Goal: Check status: Check status

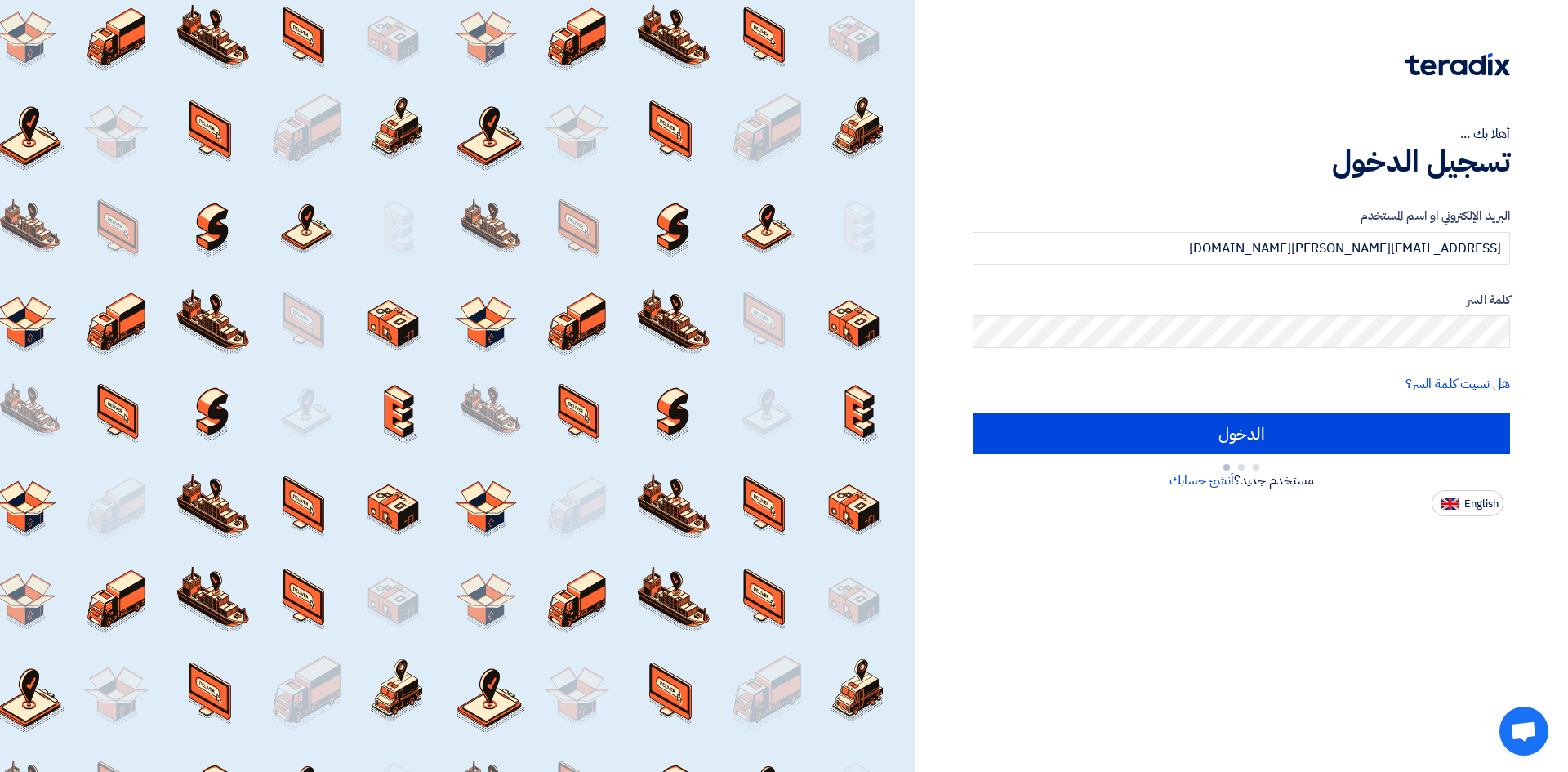
type input "Sign in"
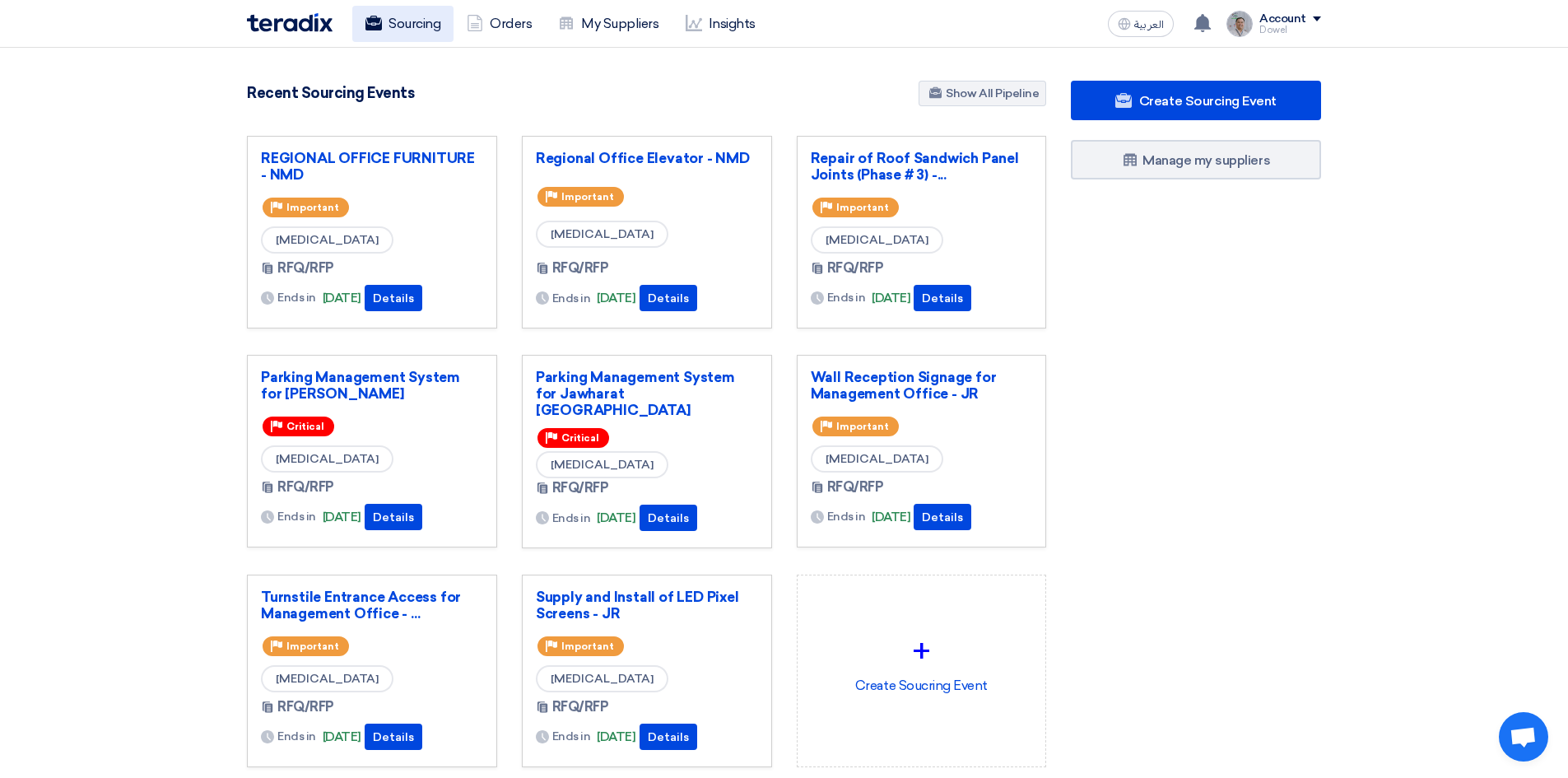
click at [406, 18] on link "Sourcing" at bounding box center [403, 24] width 102 height 37
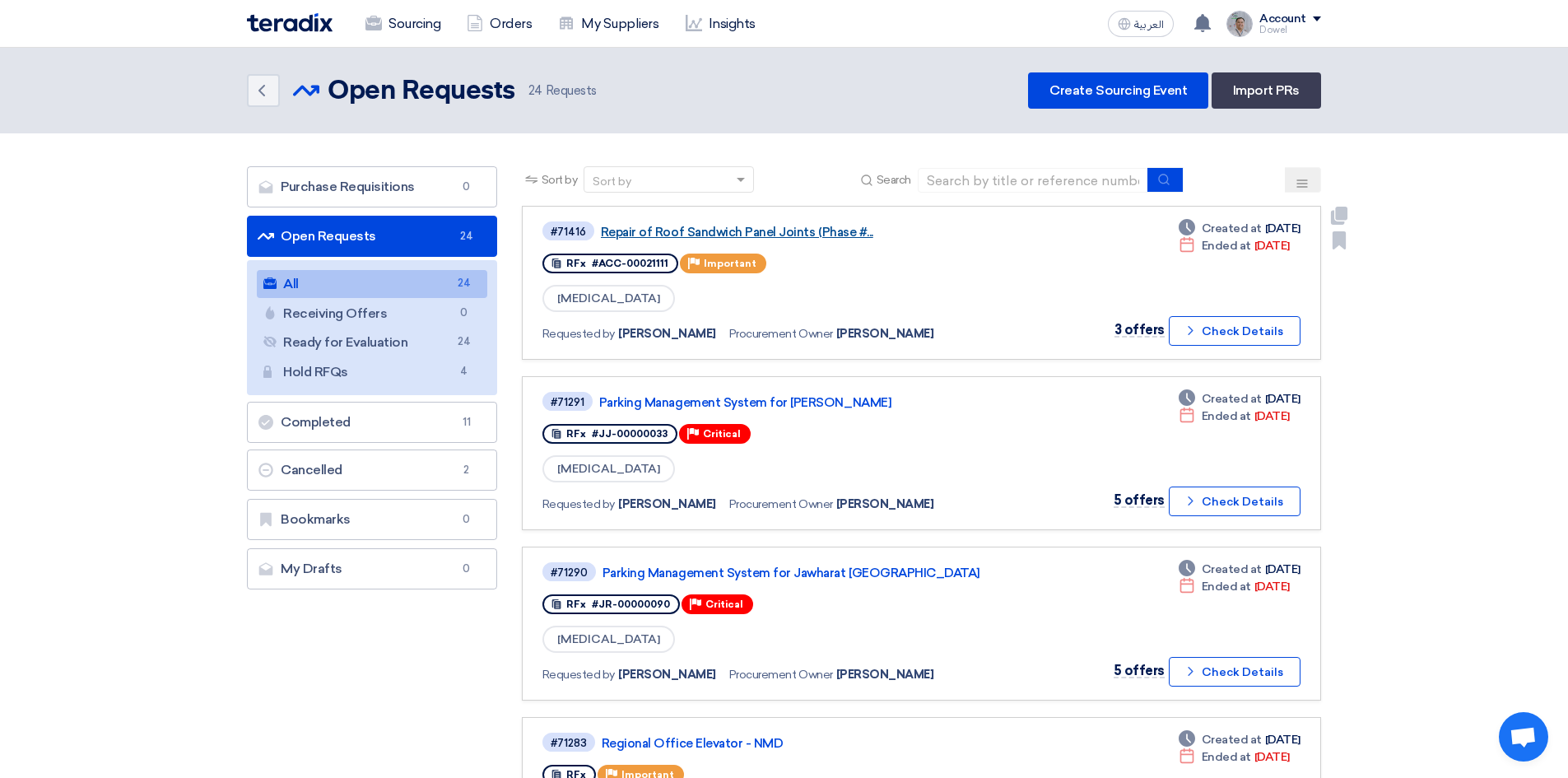
click at [711, 233] on link "Repair of Roof Sandwich Panel Joints (Phase #..." at bounding box center [807, 232] width 412 height 15
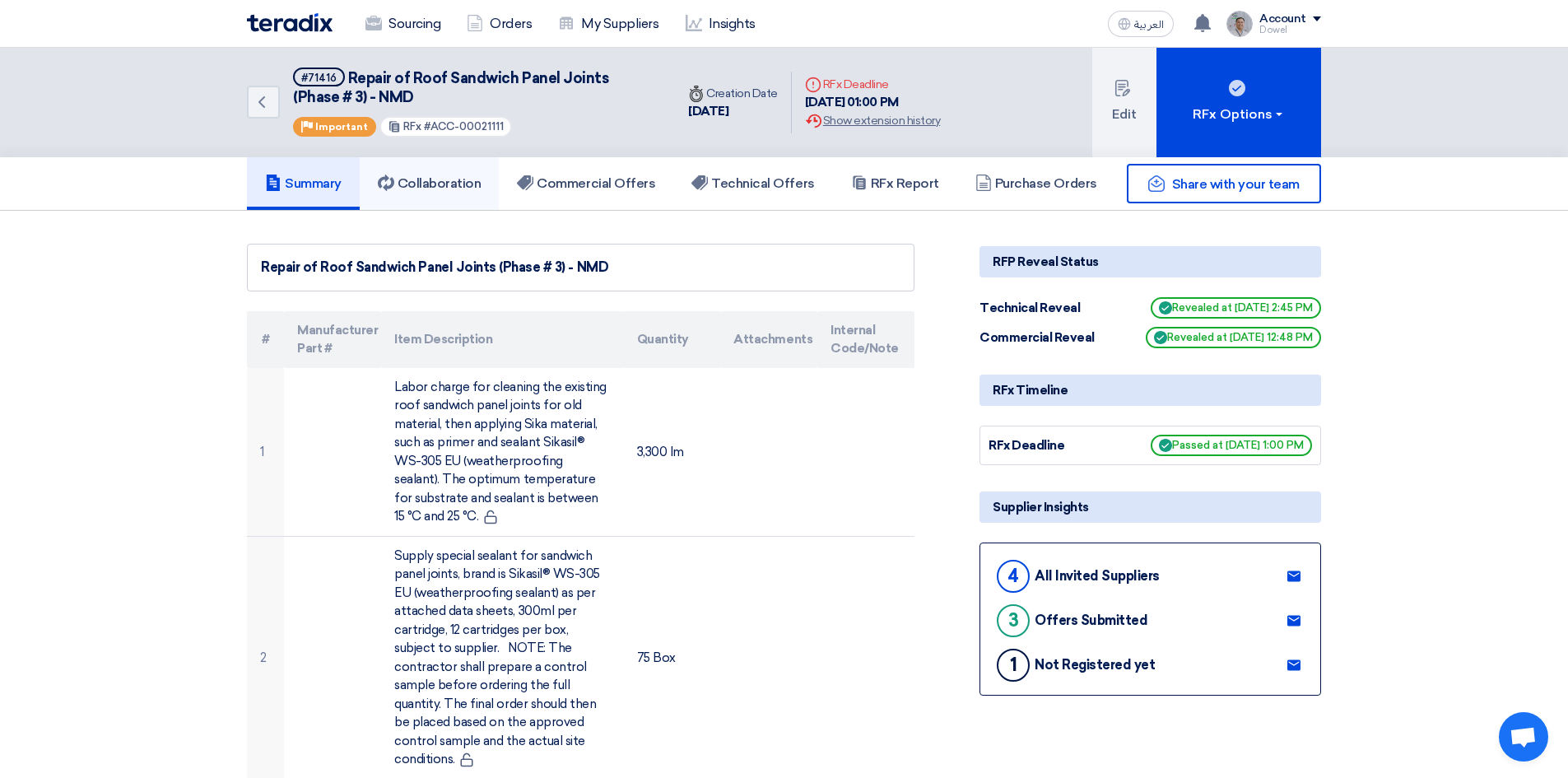
click at [466, 179] on h5 "Collaboration" at bounding box center [429, 184] width 103 height 16
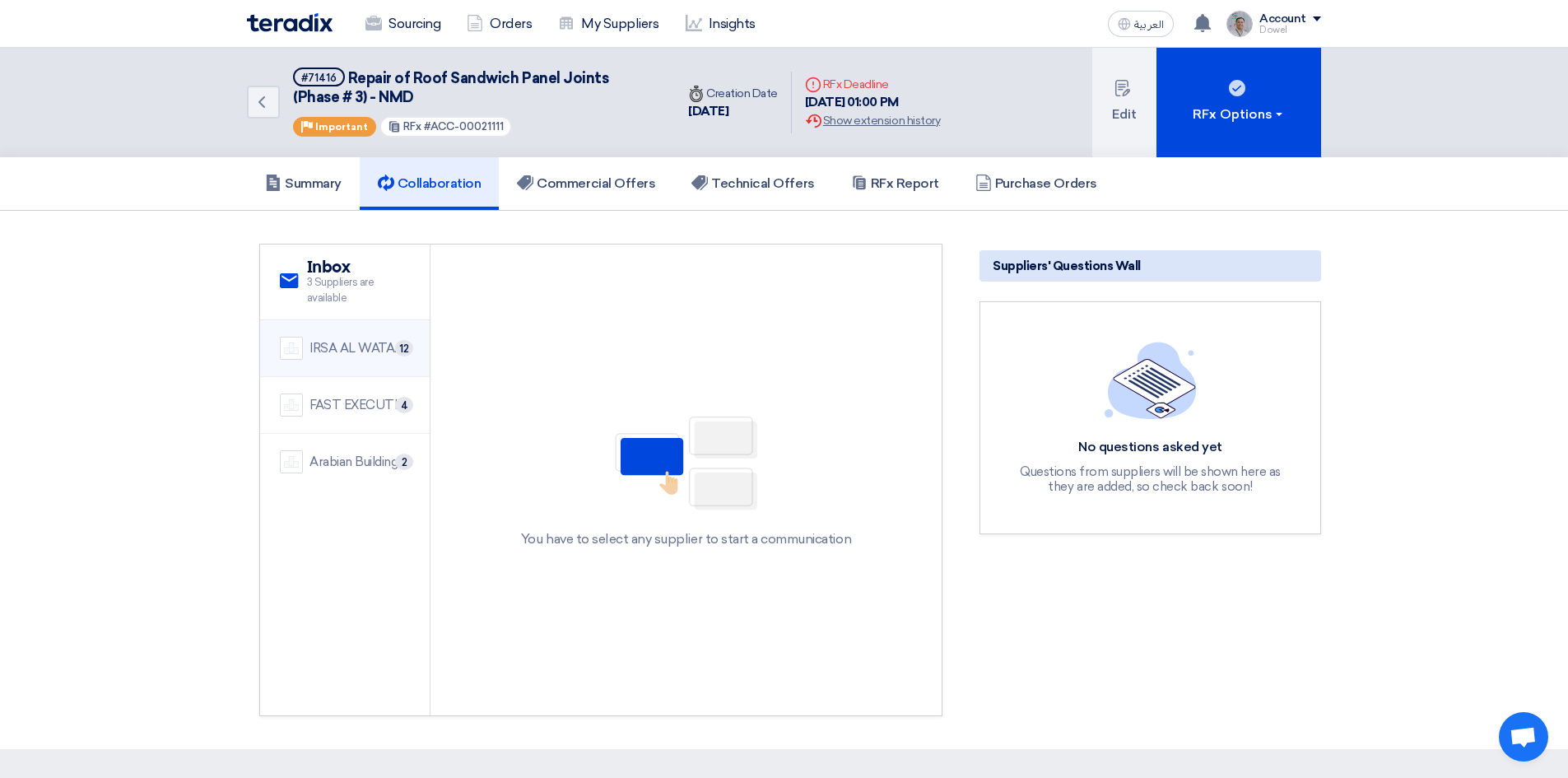
click at [346, 356] on div "IRSA AL WATAN EST." at bounding box center [360, 349] width 101 height 19
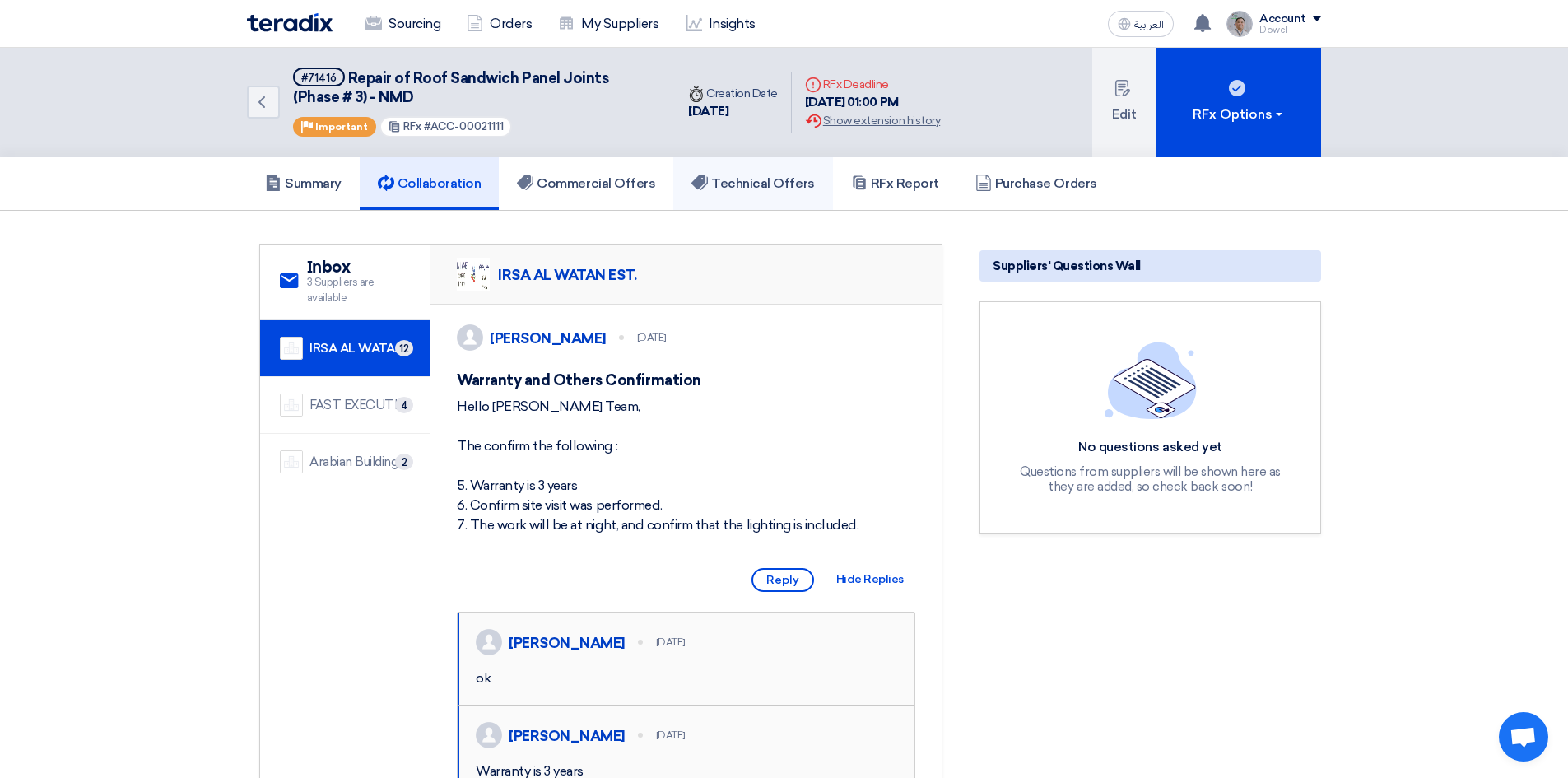
click at [761, 197] on link "Technical Offers" at bounding box center [753, 184] width 159 height 53
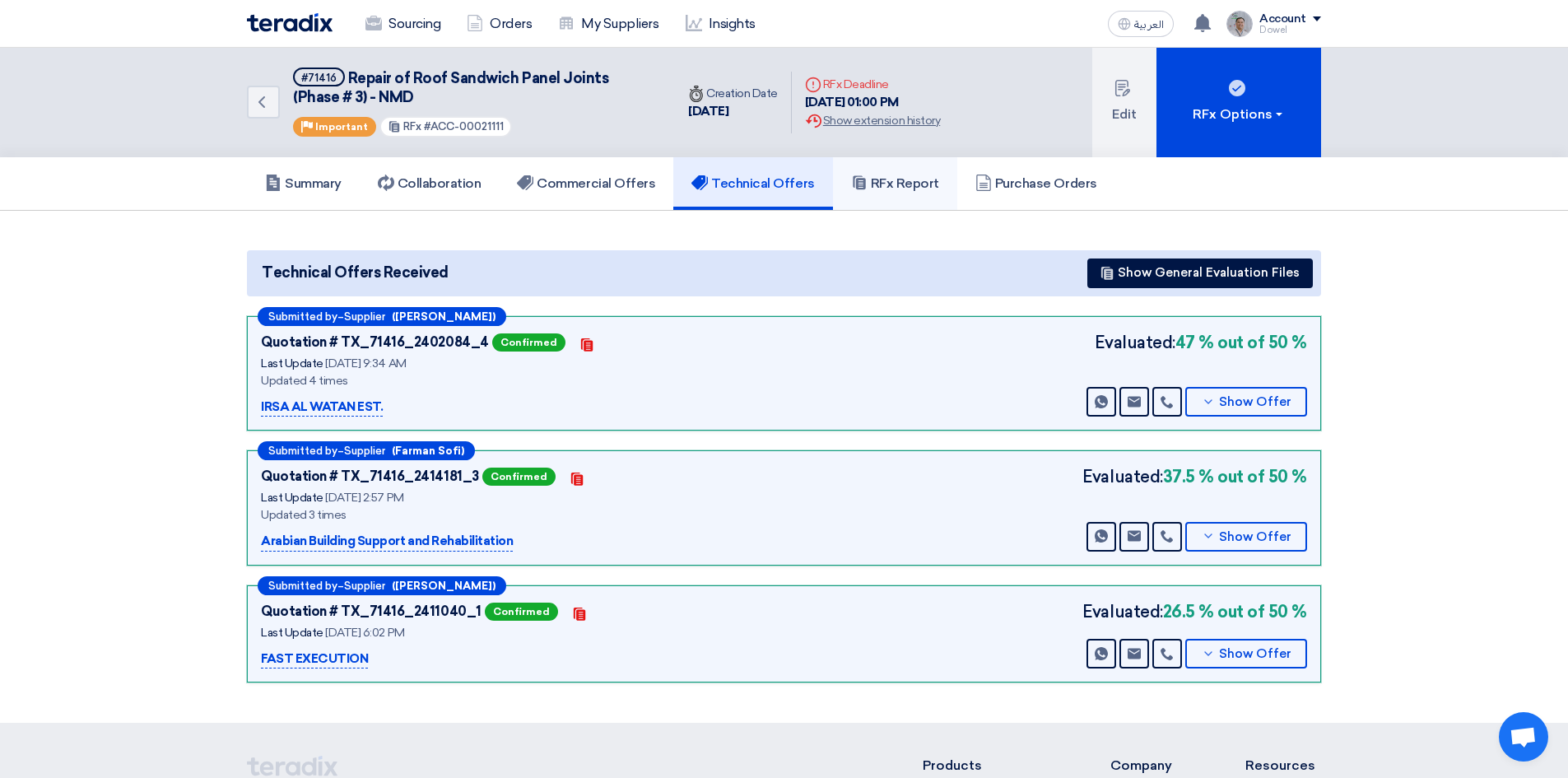
click at [890, 185] on h5 "RFx Report" at bounding box center [895, 184] width 88 height 16
